Goal: Information Seeking & Learning: Learn about a topic

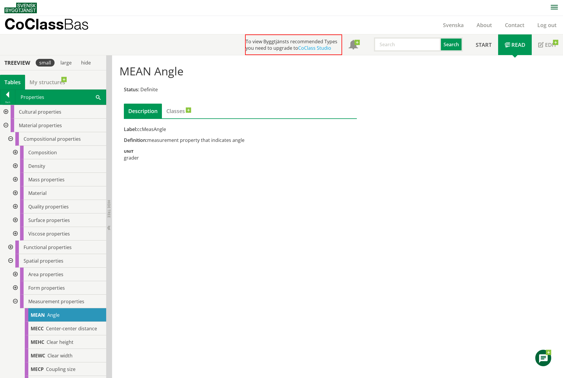
click at [140, 147] on div "Label: ccMeasAngle Definition: measurement property that indicates angle Unit g…" at bounding box center [240, 143] width 233 height 35
click at [5, 93] on div at bounding box center [7, 96] width 15 height 8
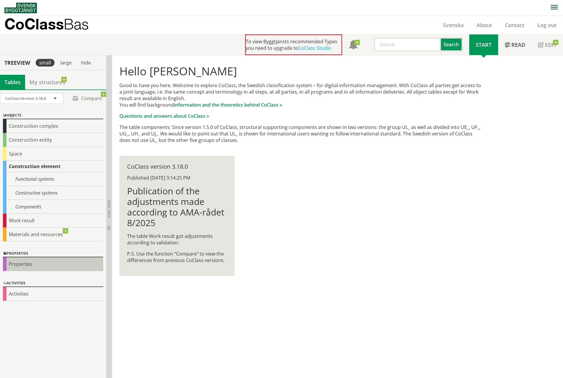
click at [27, 267] on div "Properties" at bounding box center [53, 265] width 100 height 14
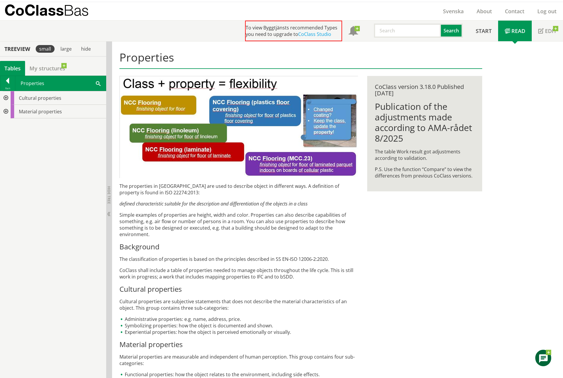
drag, startPoint x: 268, startPoint y: 267, endPoint x: 269, endPoint y: 275, distance: 7.7
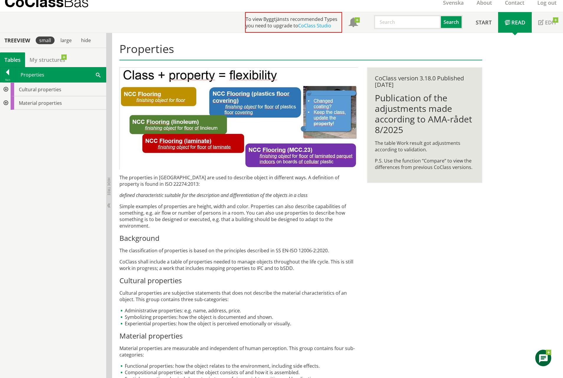
drag, startPoint x: 128, startPoint y: 185, endPoint x: 159, endPoint y: 184, distance: 30.4
click at [159, 184] on p "The properties in [GEOGRAPHIC_DATA] are used to describe object in different wa…" at bounding box center [238, 180] width 238 height 13
click at [151, 185] on p "The properties in [GEOGRAPHIC_DATA] are used to describe object in different wa…" at bounding box center [238, 180] width 238 height 13
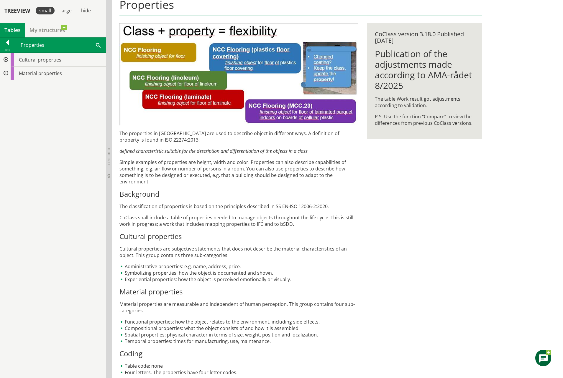
scroll to position [72, 0]
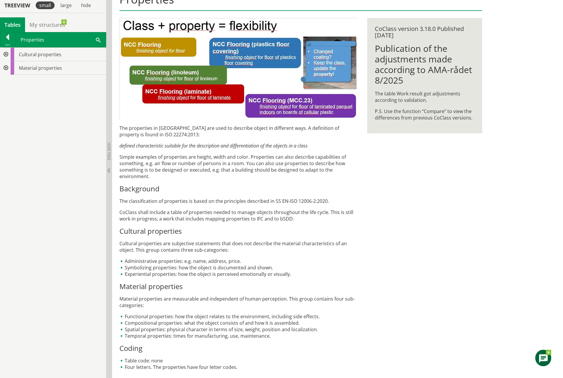
drag, startPoint x: 387, startPoint y: 228, endPoint x: 392, endPoint y: 244, distance: 16.2
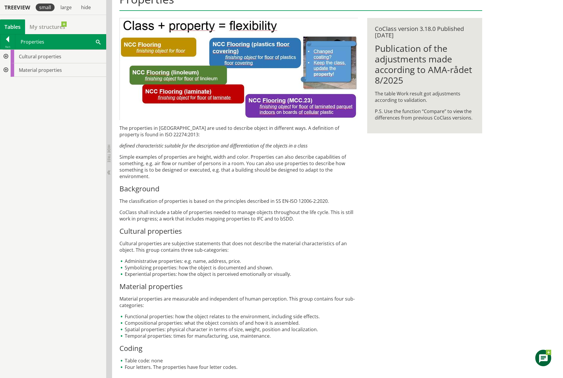
drag, startPoint x: 453, startPoint y: 218, endPoint x: 453, endPoint y: 227, distance: 9.4
click at [334, 284] on h3 "Material properties" at bounding box center [238, 286] width 238 height 9
drag, startPoint x: 334, startPoint y: 270, endPoint x: 329, endPoint y: 304, distance: 34.5
